Goal: Task Accomplishment & Management: Manage account settings

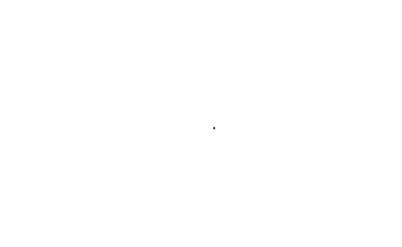
scroll to position [16, 0]
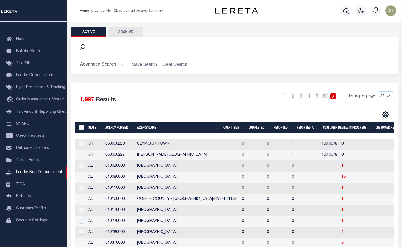
click at [236, 128] on th "Open Items" at bounding box center [234, 127] width 25 height 11
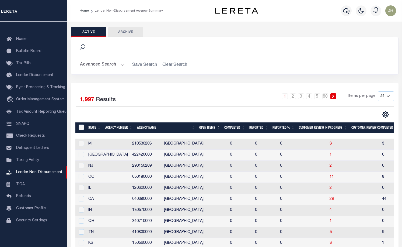
click at [211, 129] on th "Open Items" at bounding box center [209, 127] width 25 height 11
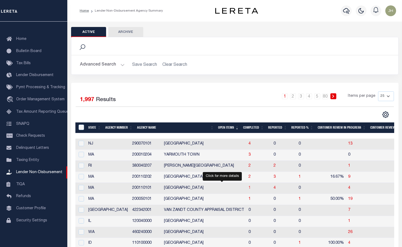
click at [249, 189] on span "1" at bounding box center [250, 188] width 2 height 4
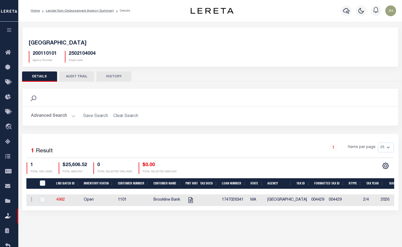
drag, startPoint x: 196, startPoint y: 210, endPoint x: 260, endPoint y: 221, distance: 64.5
click at [260, 221] on div "QUINCY CITY 200110101 Agency Number 2502104004 Payee Code Search Is 1" at bounding box center [210, 124] width 384 height 205
click at [193, 202] on icon "" at bounding box center [190, 200] width 7 height 7
checkbox input "true"
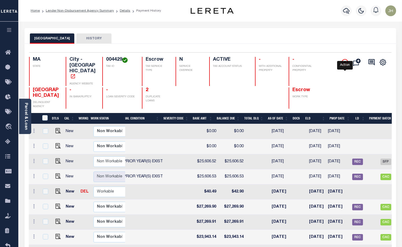
click at [346, 62] on icon "" at bounding box center [345, 62] width 6 height 6
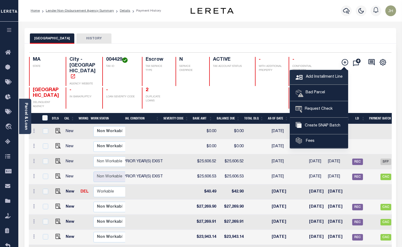
click at [318, 79] on span "Add Installment Line" at bounding box center [324, 77] width 38 height 6
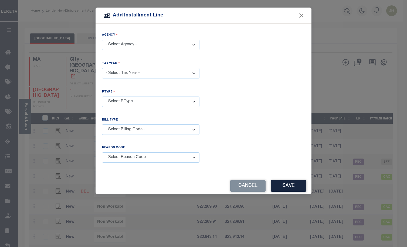
drag, startPoint x: 193, startPoint y: 44, endPoint x: 186, endPoint y: 49, distance: 8.5
click at [193, 44] on select "- Select Agency - QUINCY CITY - City" at bounding box center [150, 45] width 97 height 11
select select "2502104004"
click at [102, 40] on select "- Select Agency - QUINCY CITY - City" at bounding box center [150, 45] width 97 height 11
click at [135, 73] on select "- Select Year - 2005 2006 2007 2008 2009 2010 2011 2012 2013 2014 2015 2016 201…" at bounding box center [150, 73] width 97 height 11
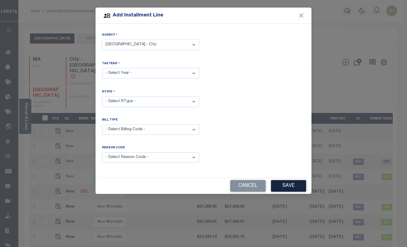
select select "2025"
click at [102, 68] on select "- Select Year - 2005 2006 2007 2008 2009 2010 2011 2012 2013 2014 2015 2016 201…" at bounding box center [150, 73] width 97 height 11
click at [128, 102] on select "- Select RType - 1/4 2/4 3/4 4/4" at bounding box center [150, 102] width 97 height 11
select select "3"
click at [102, 97] on select "- Select RType - 1/4 2/4 3/4 4/4" at bounding box center [150, 102] width 97 height 11
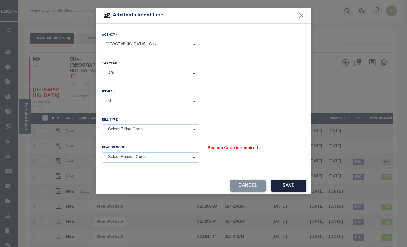
click at [119, 155] on select "- Select Reason Code - Payment Reversal Taxable Value Change Assessment Change …" at bounding box center [150, 157] width 97 height 11
select select "12"
click at [102, 152] on select "- Select Reason Code - Payment Reversal Taxable Value Change Assessment Change …" at bounding box center [150, 157] width 97 height 11
click at [168, 129] on select "- Select Billing Code - Regular Delinquent Supplemental Corrected/Adjusted Bill…" at bounding box center [150, 129] width 97 height 11
select select "1"
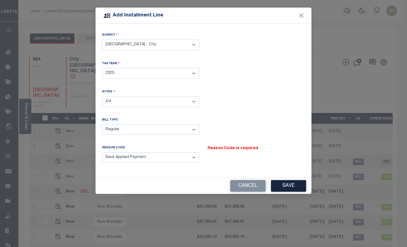
click at [102, 124] on select "- Select Billing Code - Regular Delinquent Supplemental Corrected/Adjusted Bill…" at bounding box center [150, 129] width 97 height 11
click at [284, 185] on button "Save" at bounding box center [288, 186] width 35 height 12
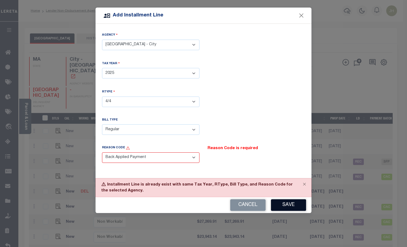
click at [288, 205] on button "Save" at bounding box center [288, 205] width 35 height 12
drag, startPoint x: 303, startPoint y: 16, endPoint x: 303, endPoint y: 25, distance: 8.9
click at [303, 15] on button "Close" at bounding box center [301, 15] width 7 height 7
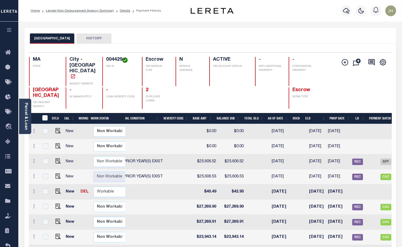
click at [142, 185] on td at bounding box center [137, 191] width 55 height 15
checkbox input "true"
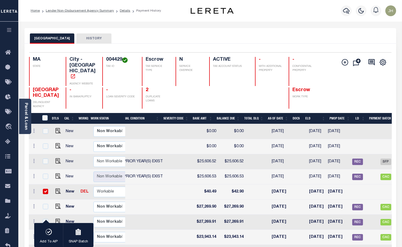
click at [47, 189] on input "checkbox" at bounding box center [45, 191] width 5 height 5
checkbox input "false"
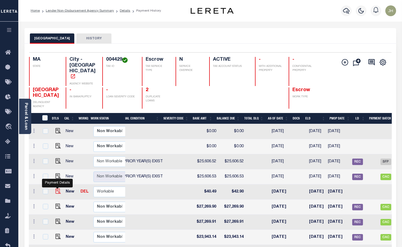
click at [59, 188] on img "" at bounding box center [58, 190] width 5 height 5
checkbox input "true"
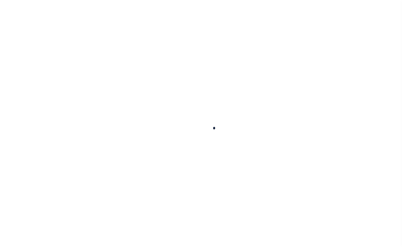
checkbox input "false"
type textarea "ORIGINAL BASE $27271.50 PAYMENT MADE SHORT"
type input "10/03/2025"
select select "DUE"
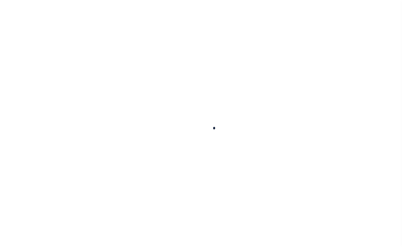
type input "$40.49"
type input "$1.94"
type input "$42.9"
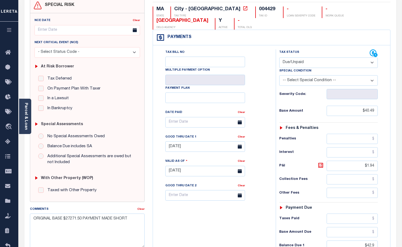
scroll to position [54, 0]
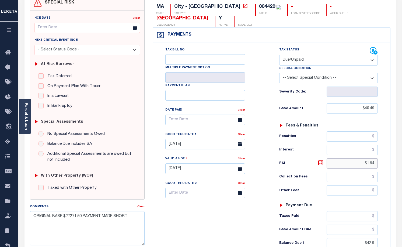
click at [361, 165] on input "$1.94" at bounding box center [352, 163] width 51 height 10
drag, startPoint x: 363, startPoint y: 164, endPoint x: 376, endPoint y: 164, distance: 13.2
click at [376, 164] on input "$1.94" at bounding box center [352, 163] width 51 height 10
type input "$2.97"
type input "10/07/2025"
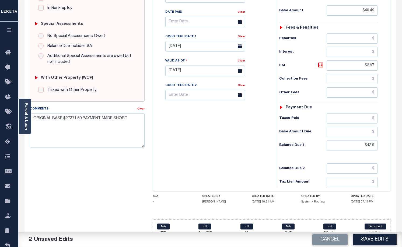
scroll to position [161, 0]
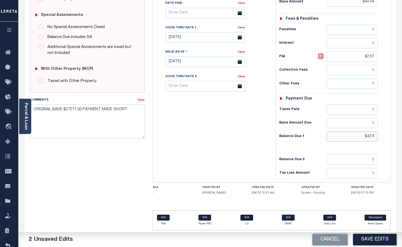
drag, startPoint x: 339, startPoint y: 137, endPoint x: 380, endPoint y: 136, distance: 40.7
click at [380, 136] on div "Tax Status Status - Select Status Code -" at bounding box center [330, 59] width 109 height 238
type input "$43.46"
click at [240, 39] on icon at bounding box center [240, 37] width 4 height 4
click at [240, 38] on icon at bounding box center [240, 37] width 4 height 4
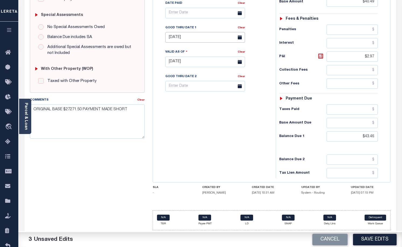
click at [217, 40] on input "10/03/2025" at bounding box center [206, 37] width 80 height 11
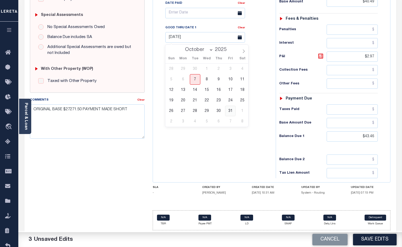
click at [230, 111] on span "31" at bounding box center [230, 111] width 11 height 11
type input "[DATE]"
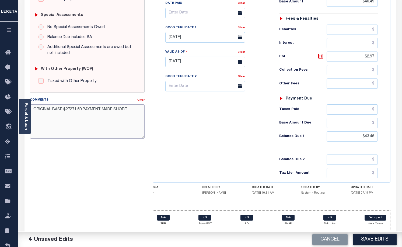
click at [52, 124] on textarea "ORIGINAL BASE $27271.50 PAYMENT MADE SHORT" at bounding box center [87, 121] width 115 height 34
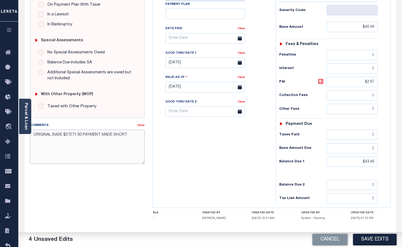
scroll to position [135, 0]
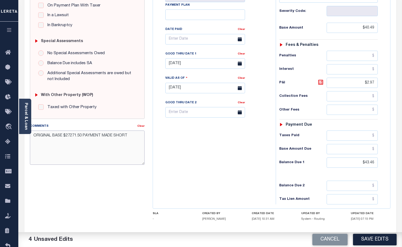
click at [130, 139] on textarea "ORIGINAL BASE $27271.50 PAYMENT MADE SHORT" at bounding box center [87, 147] width 115 height 34
click at [55, 141] on textarea "ORIGINAL BASE $27271.50 PAYMENT MADE SHORT. ALSO 2026 OCTOBER B" at bounding box center [87, 147] width 115 height 34
drag, startPoint x: 74, startPoint y: 142, endPoint x: 78, endPoint y: 143, distance: 4.3
click at [78, 143] on textarea "ORIGINAL BASE $27271.50 PAYMENT MADE SHORT. ALSO 2026 OCTOBER B" at bounding box center [87, 147] width 115 height 34
click at [66, 148] on textarea "ORIGINAL BASE $27271.50 PAYMENT MADE SHORT. ALSO 2026 OCTOBER WATER/SEWER BILL …" at bounding box center [87, 147] width 115 height 34
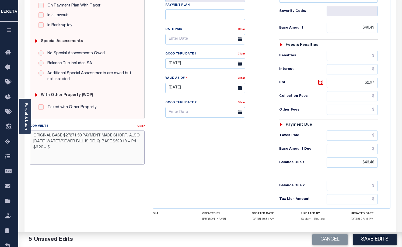
click at [77, 147] on textarea "ORIGINAL BASE $27271.50 PAYMENT MADE SHORT. ALSO 2026 OCTOBER WATER/SEWER BILL …" at bounding box center [87, 147] width 115 height 34
type textarea "ORIGINAL BASE $27271.50 PAYMENT MADE SHORT. ALSO 2026 OCTOBER WATER/SEWER BILL …"
click at [370, 239] on button "Save Edits" at bounding box center [375, 240] width 44 height 12
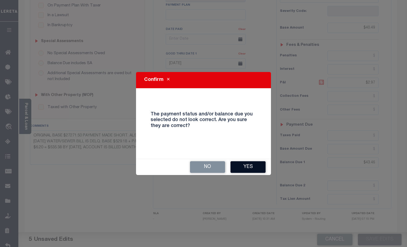
click at [252, 169] on button "Yes" at bounding box center [247, 167] width 35 height 12
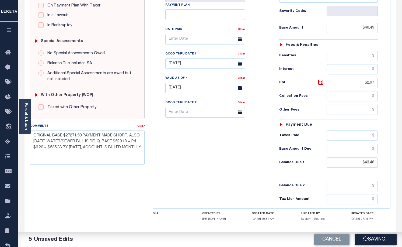
checkbox input "false"
type input "$40.49"
type input "$2.97"
type input "$43.46"
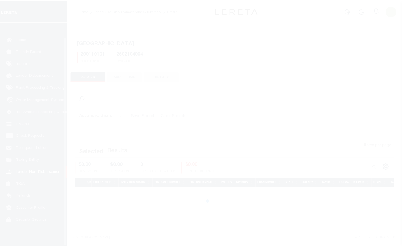
scroll to position [16, 0]
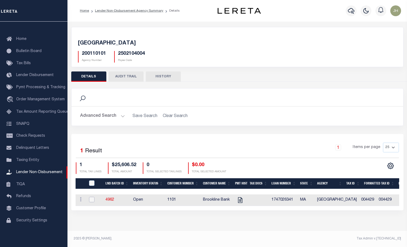
click at [90, 198] on input "checkbox" at bounding box center [91, 199] width 5 height 5
checkbox input "true"
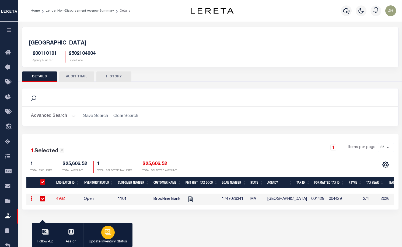
click at [104, 237] on div "button" at bounding box center [107, 232] width 13 height 13
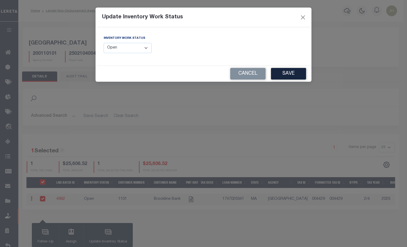
click at [147, 51] on select "--Select-- Open Completed Reported" at bounding box center [128, 48] width 48 height 11
select select "Completed"
click at [104, 43] on select "--Select-- Open Completed Reported" at bounding box center [128, 48] width 48 height 11
drag, startPoint x: 282, startPoint y: 71, endPoint x: 277, endPoint y: 73, distance: 5.9
click at [282, 71] on button "Save" at bounding box center [288, 74] width 35 height 12
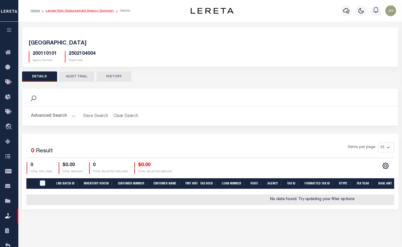
click at [66, 11] on link "Lender Non-Disbursement Agency Summary" at bounding box center [80, 10] width 68 height 3
